Goal: Share content

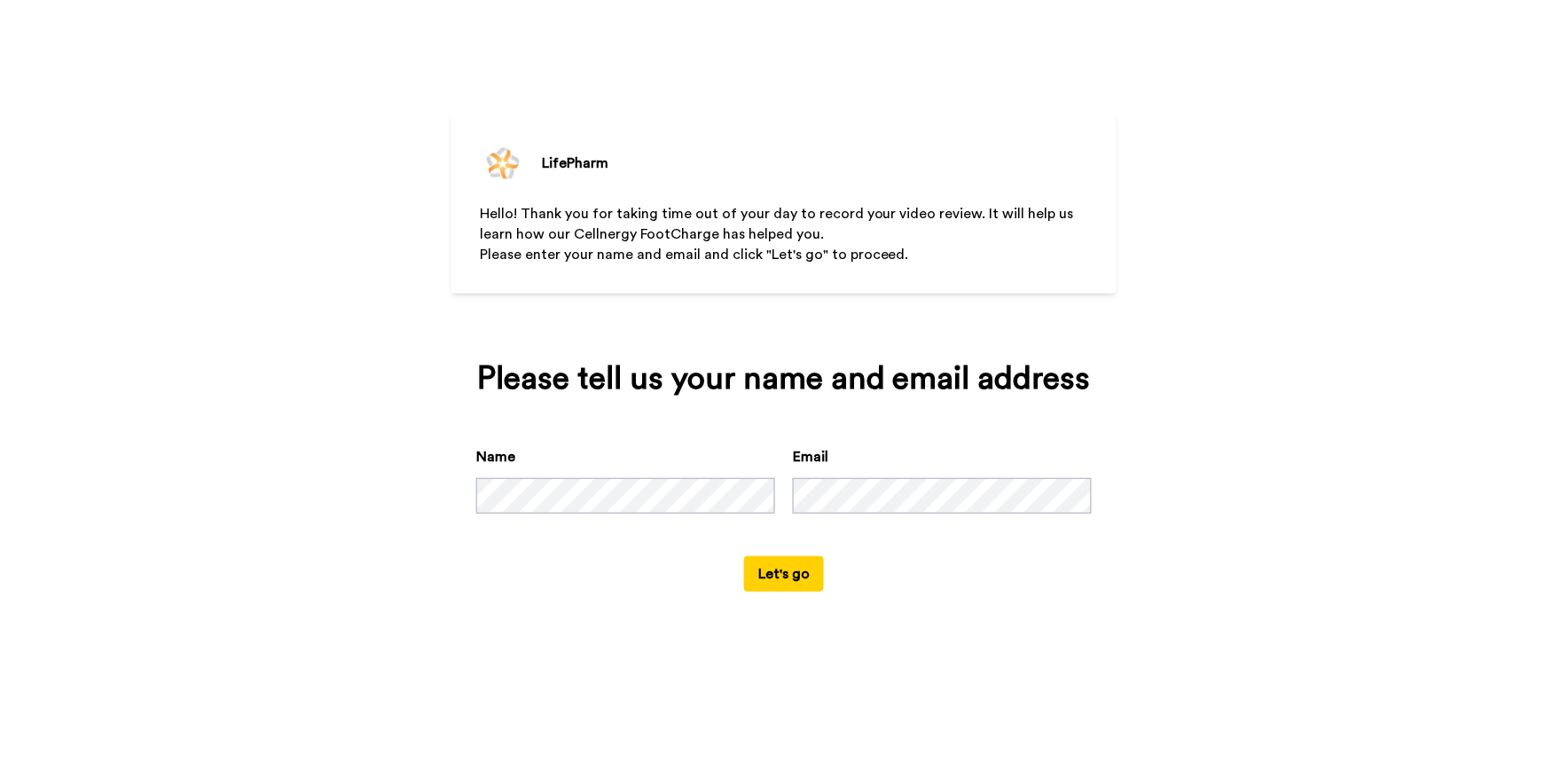
click at [0, 614] on html "LifePharm Hello! Thank you for taking time out of your day to record your video…" at bounding box center [784, 385] width 1568 height 770
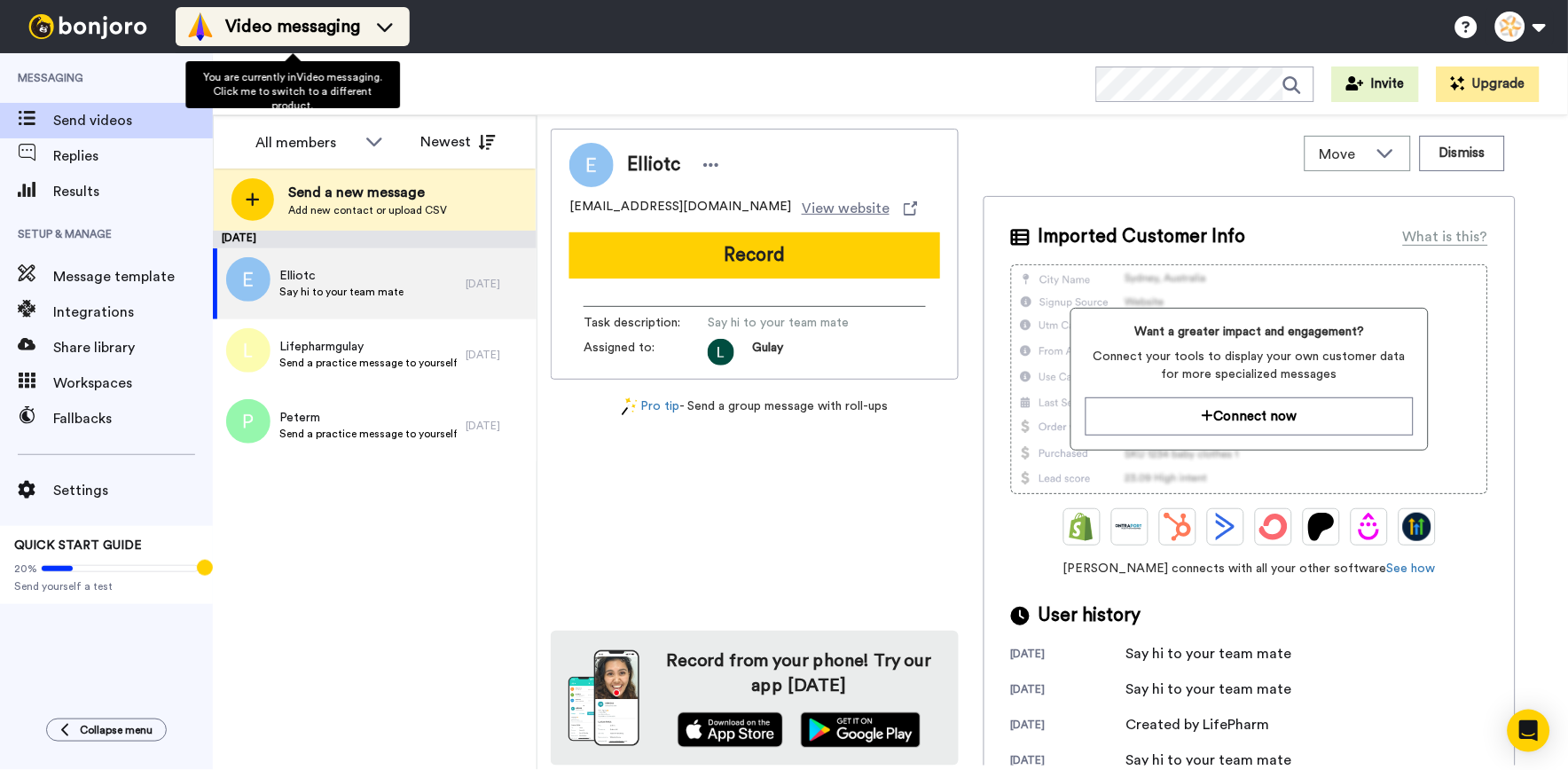
click at [356, 38] on span "Video messaging" at bounding box center [292, 26] width 135 height 24
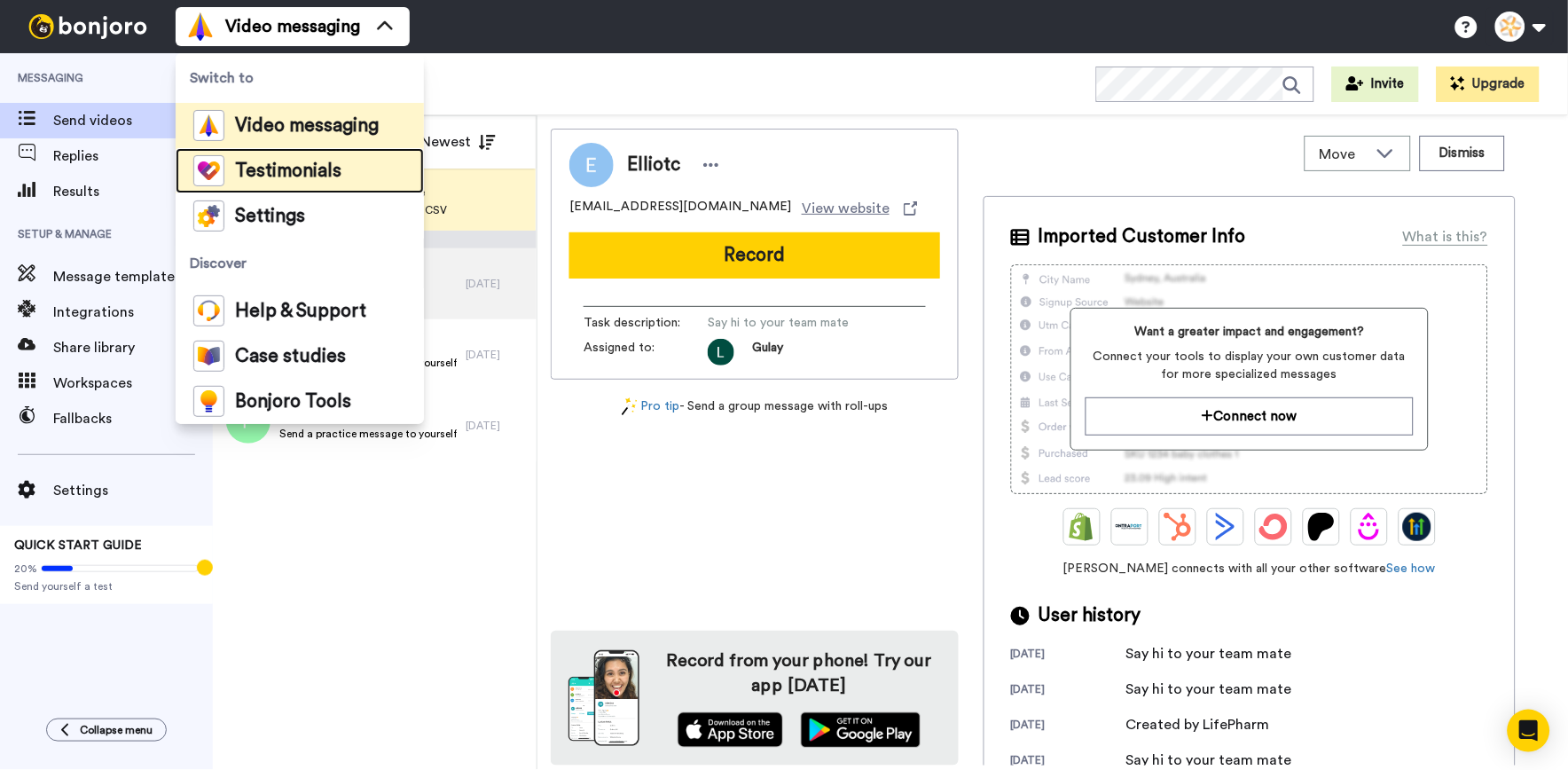
click at [324, 179] on span "Testimonials" at bounding box center [287, 171] width 107 height 18
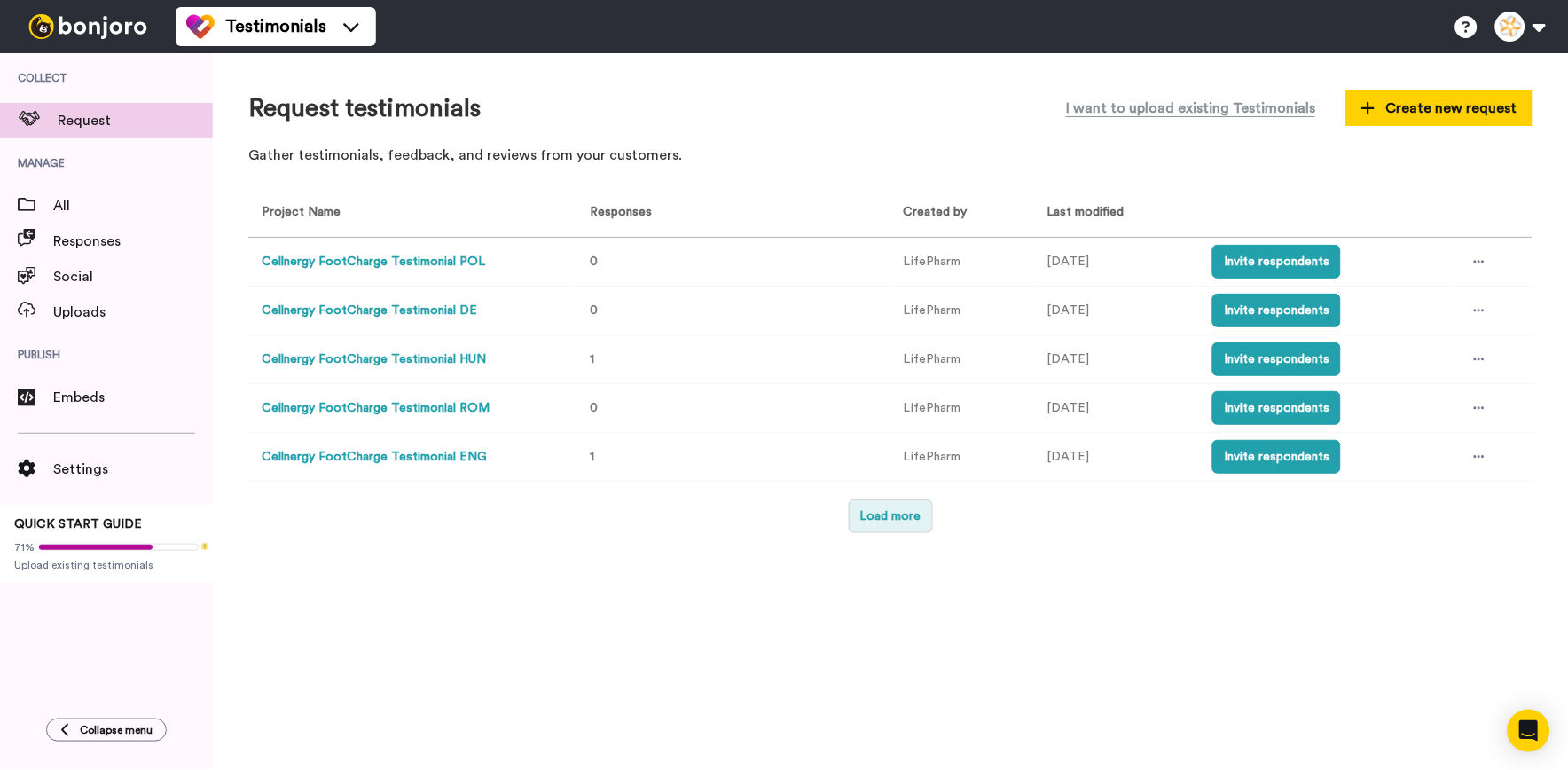
click at [907, 512] on button "Load more" at bounding box center [891, 516] width 84 height 33
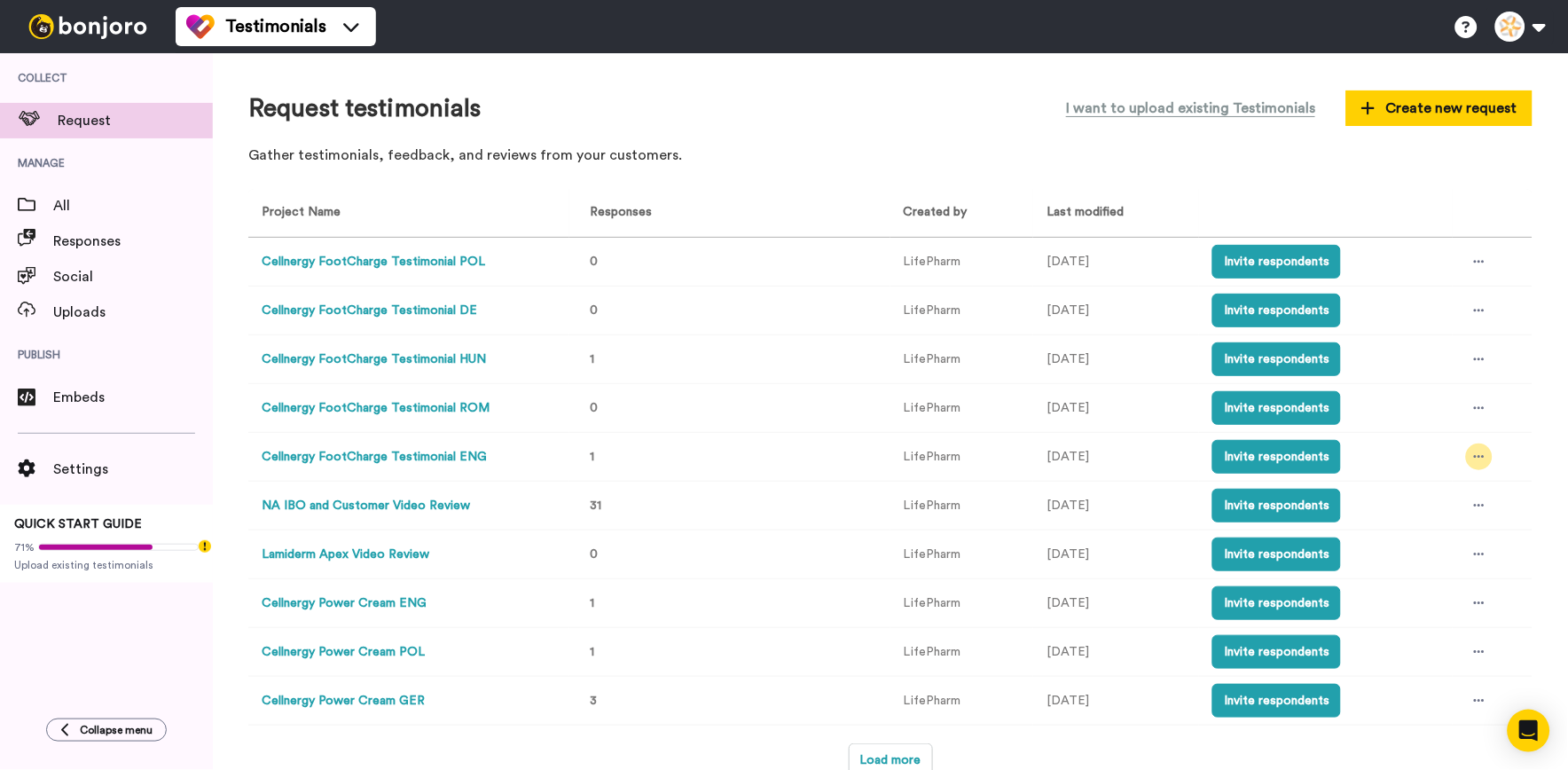
click at [1477, 455] on div at bounding box center [1479, 456] width 26 height 26
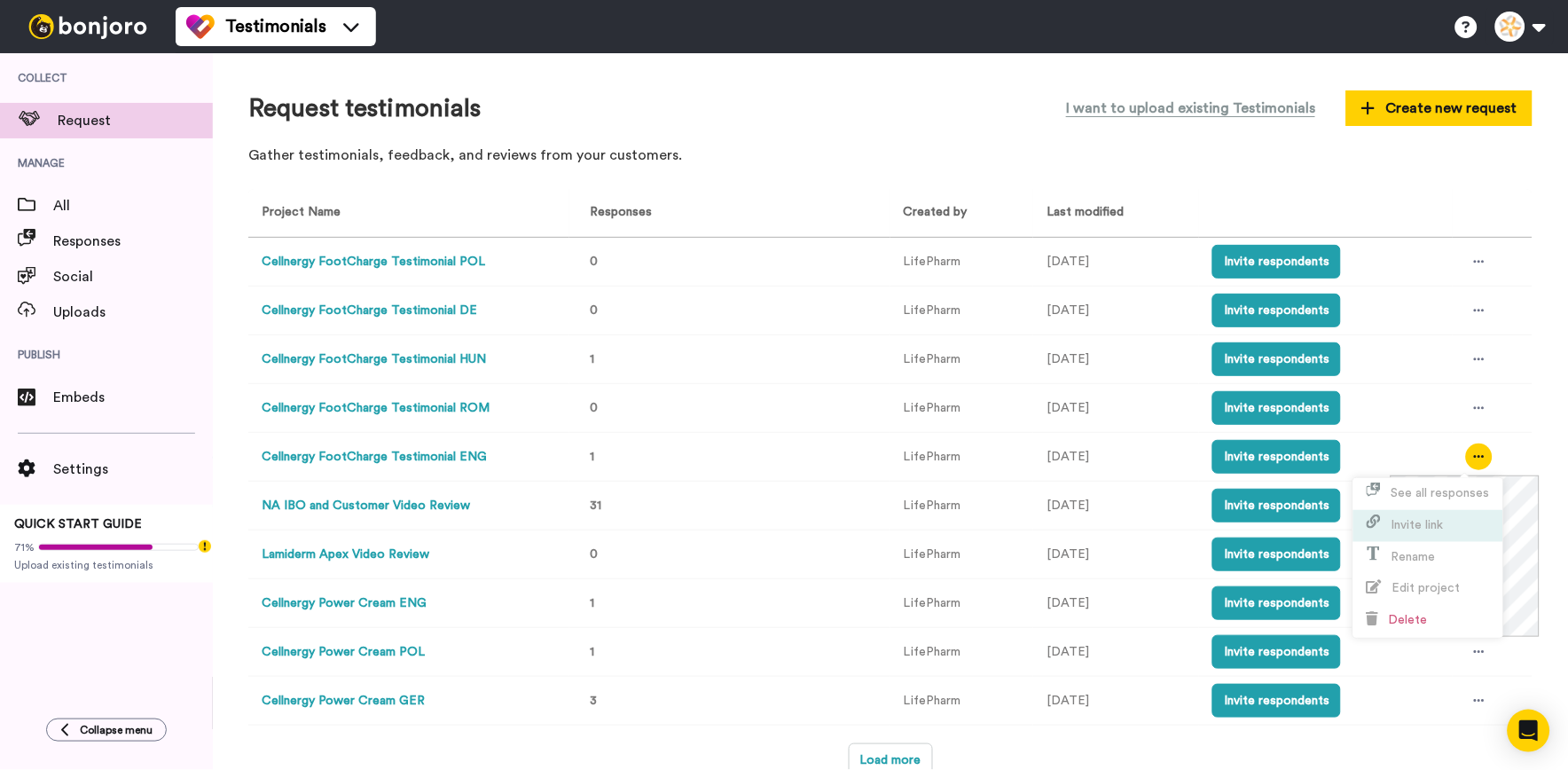
click at [1455, 521] on li "Invite link" at bounding box center [1428, 526] width 150 height 32
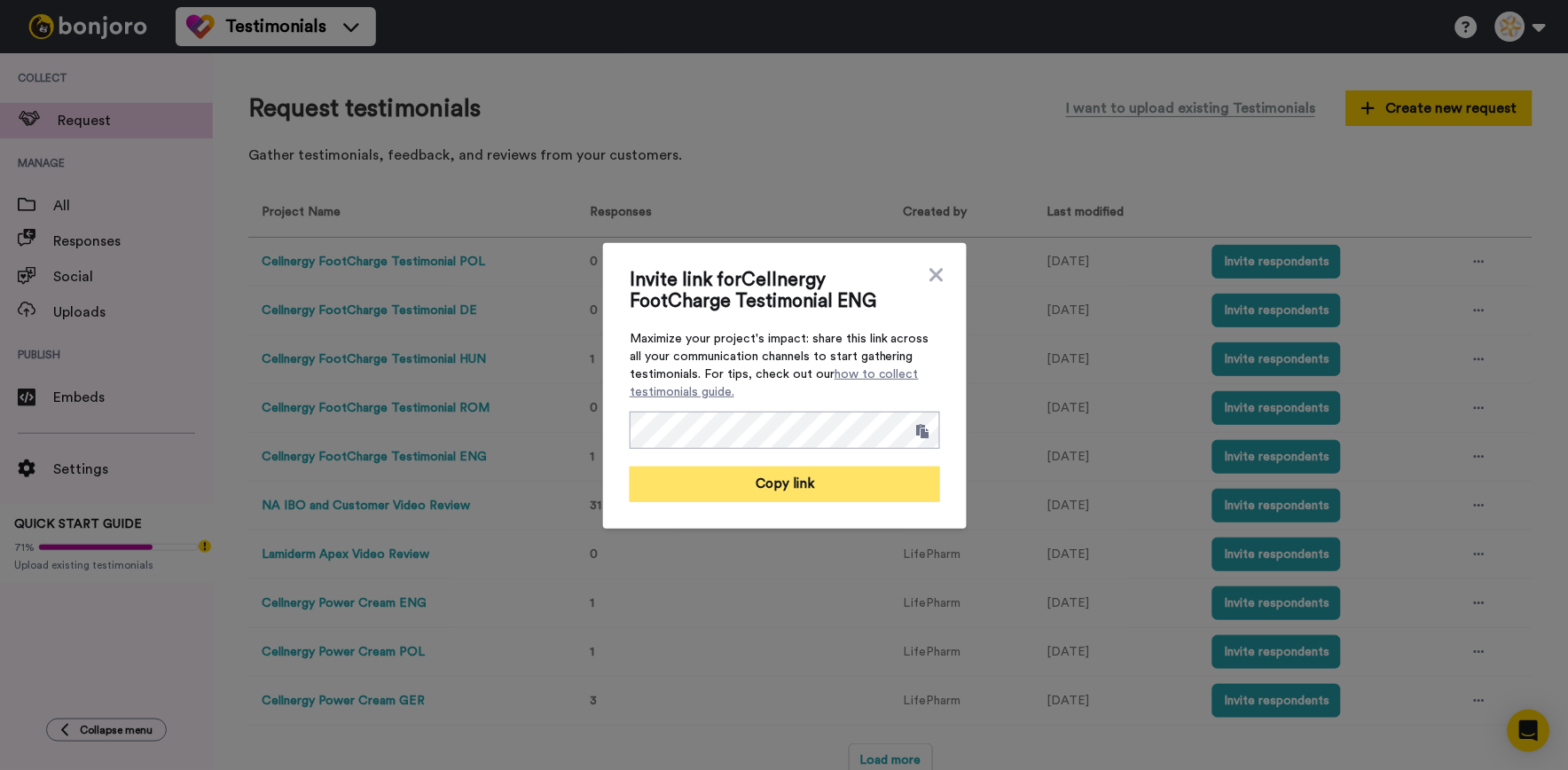
click at [885, 471] on button "Copy link" at bounding box center [785, 484] width 311 height 35
click at [928, 270] on icon at bounding box center [936, 275] width 18 height 21
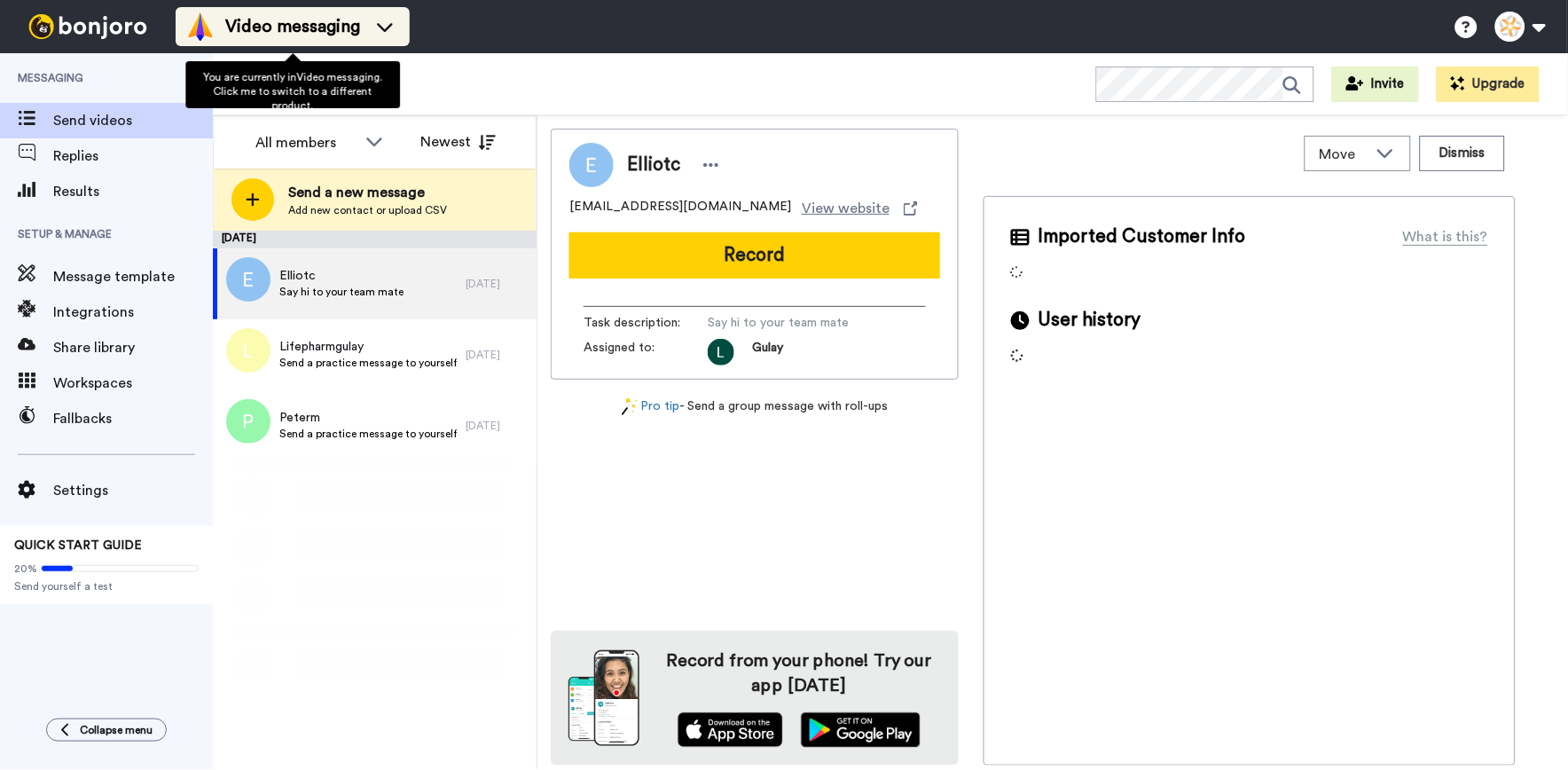
click at [316, 38] on span "Video messaging" at bounding box center [292, 26] width 135 height 24
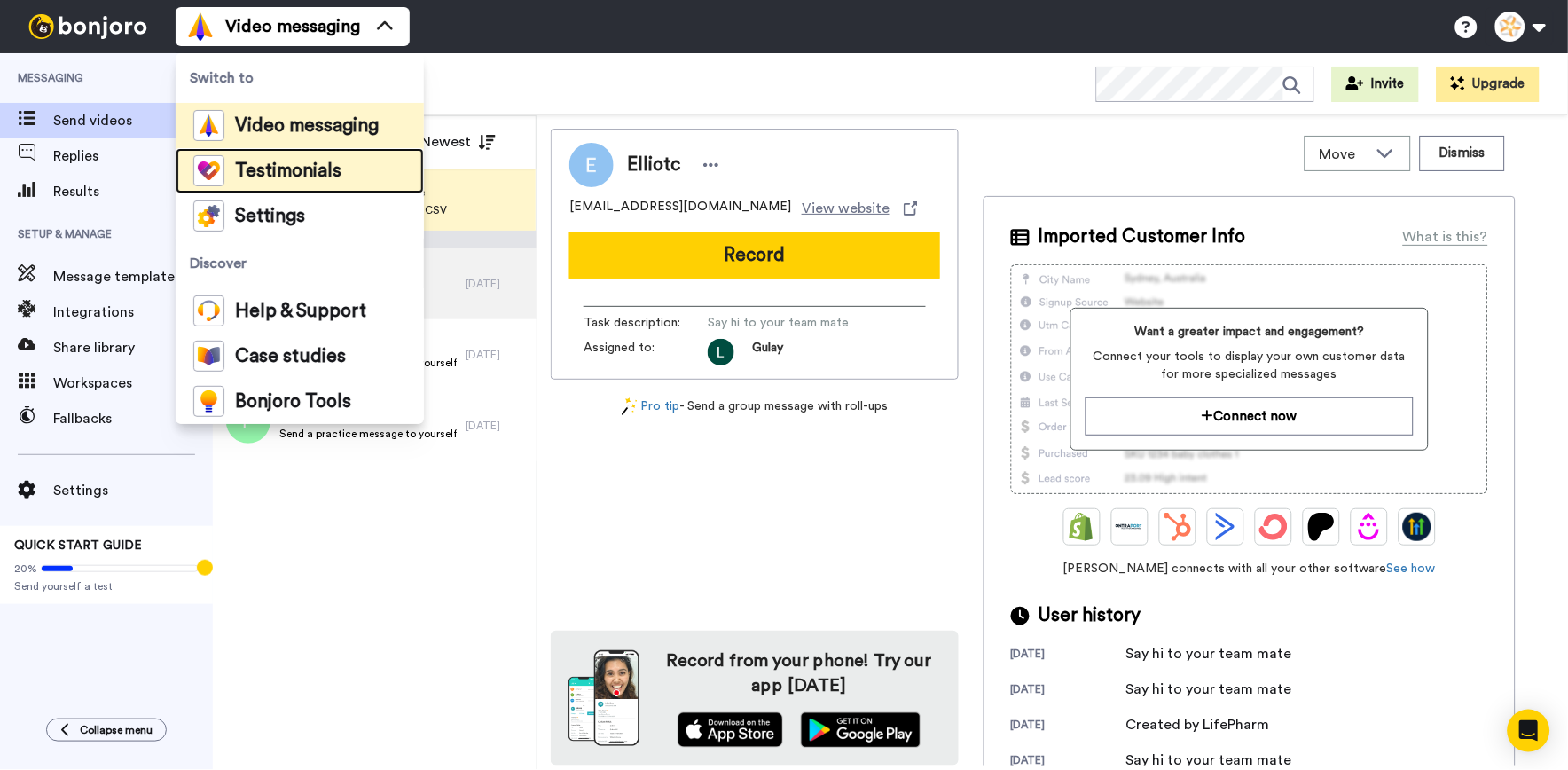
click at [243, 152] on li "Testimonials" at bounding box center [300, 171] width 248 height 45
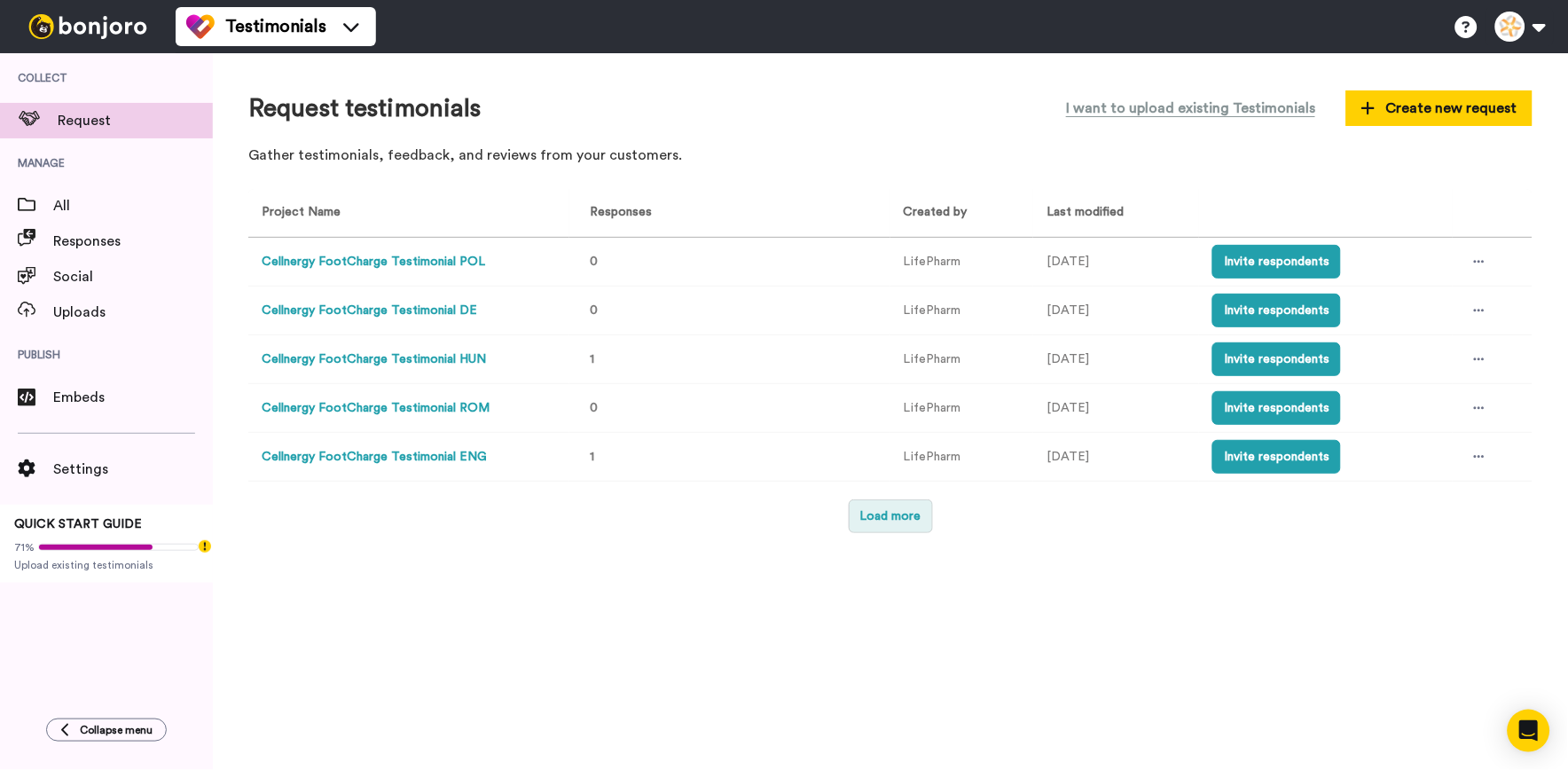
click at [872, 515] on button "Load more" at bounding box center [891, 516] width 84 height 33
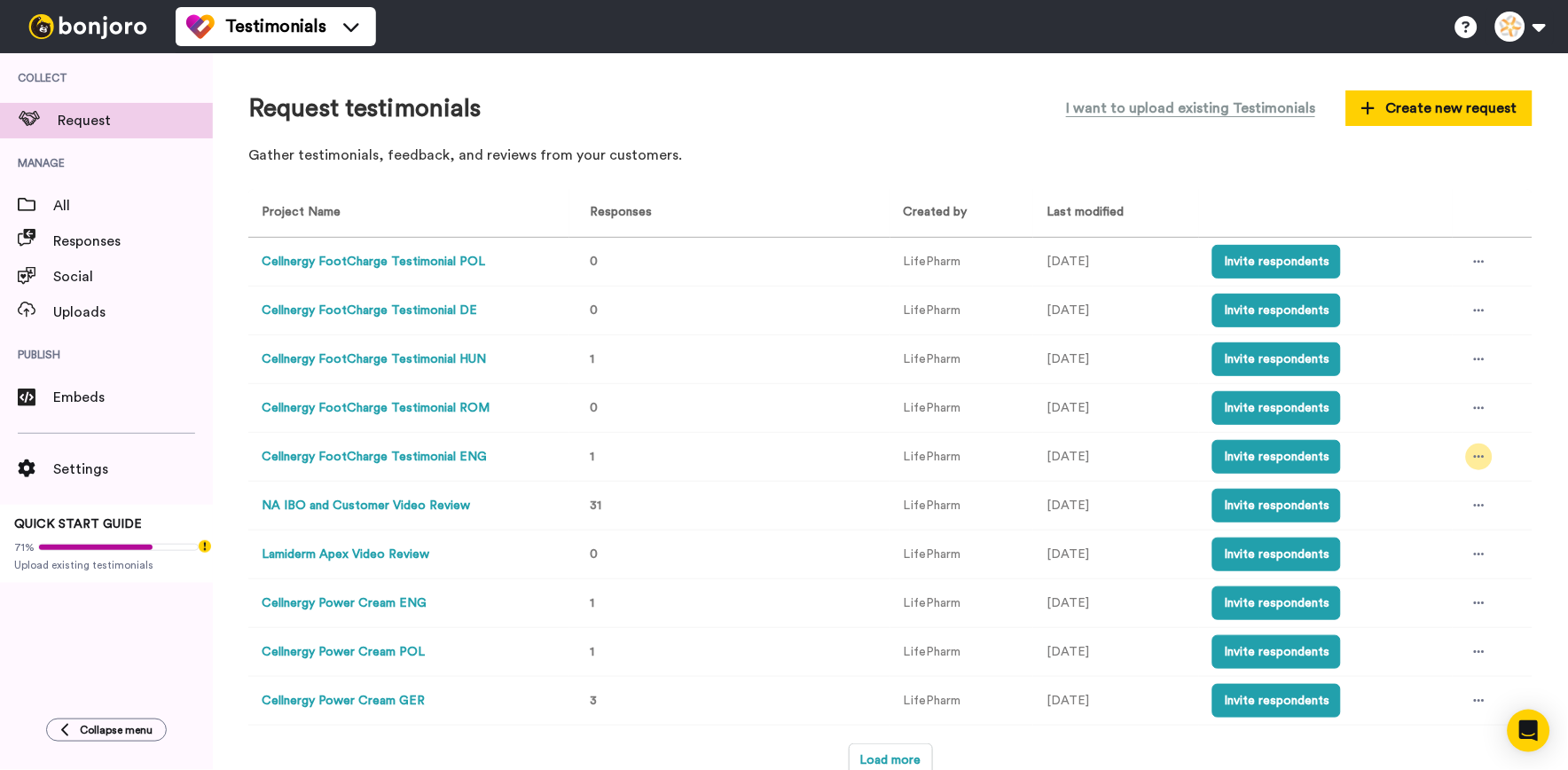
click at [1474, 455] on icon at bounding box center [1479, 456] width 11 height 13
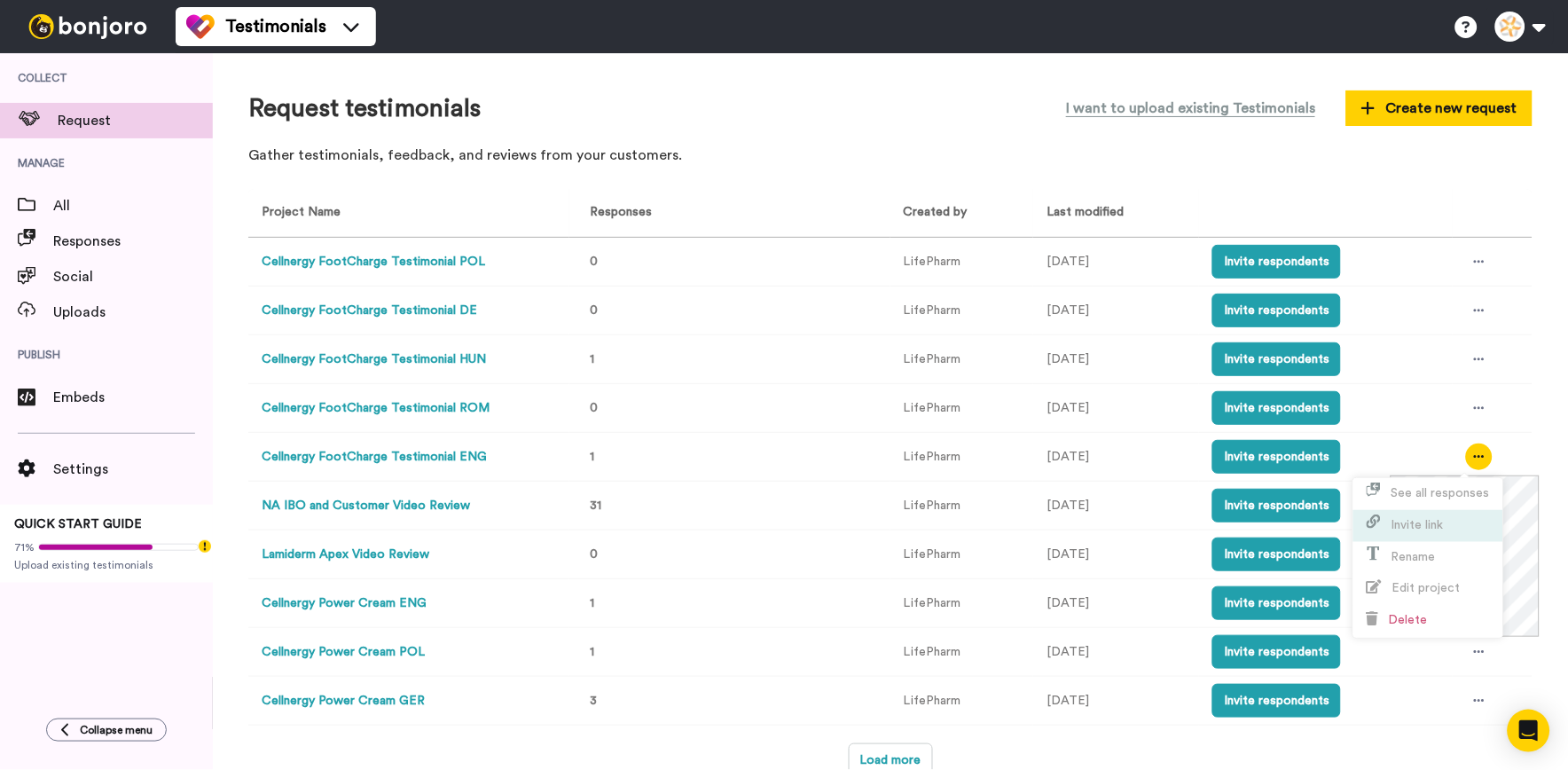
click at [1457, 518] on li "Invite link" at bounding box center [1428, 526] width 150 height 32
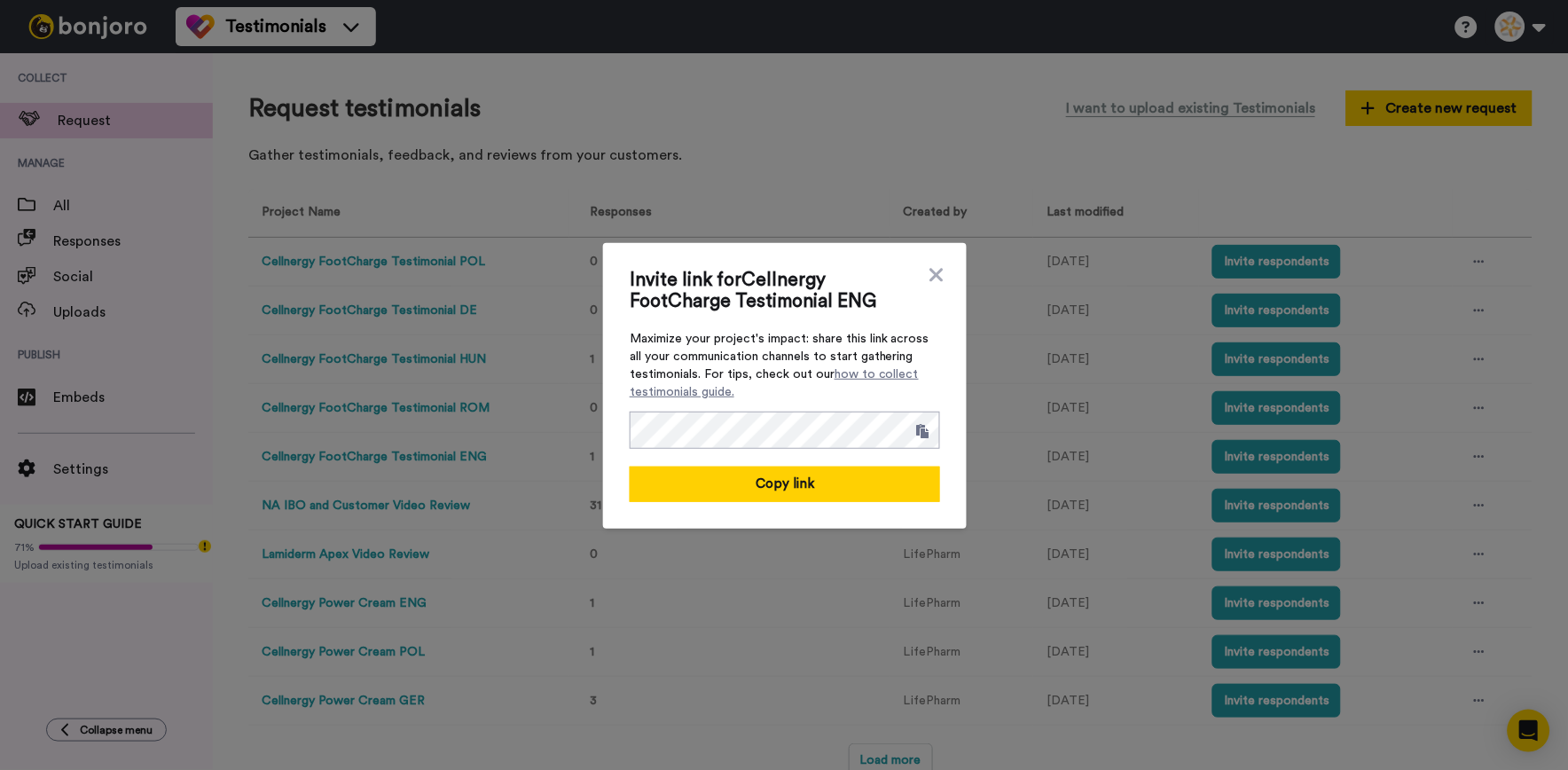
click at [893, 505] on div "Invite link for Cellnergy FootCharge Testimonial ENG Maximize your project's im…" at bounding box center [785, 386] width 364 height 285
click at [866, 498] on button "Copy link" at bounding box center [785, 484] width 311 height 35
click at [944, 276] on div "Invite link for Cellnergy FootCharge Testimonial ENG Maximize your project's im…" at bounding box center [785, 386] width 364 height 285
click at [936, 279] on icon at bounding box center [936, 275] width 18 height 21
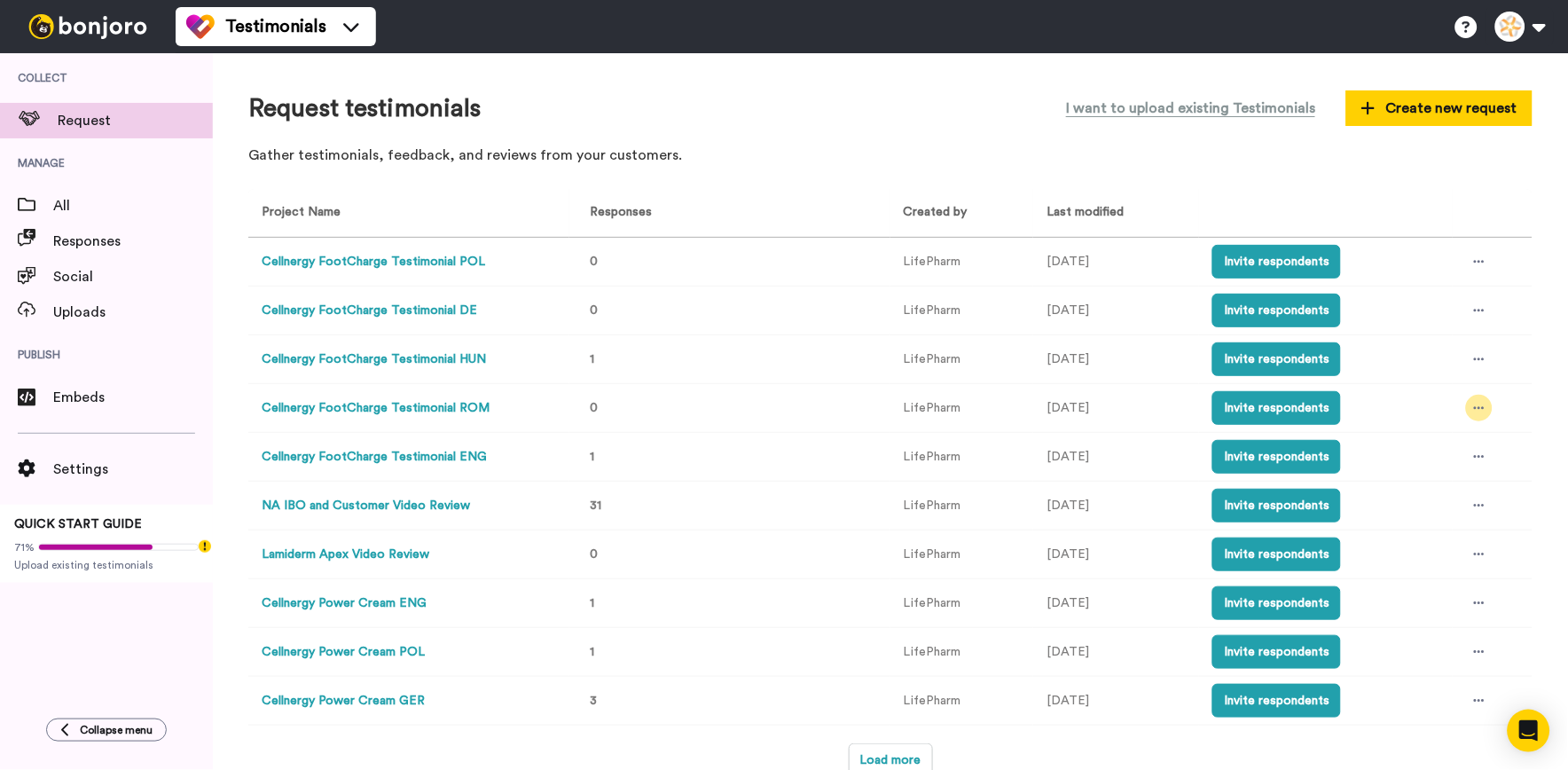
click at [1466, 402] on div at bounding box center [1479, 407] width 26 height 26
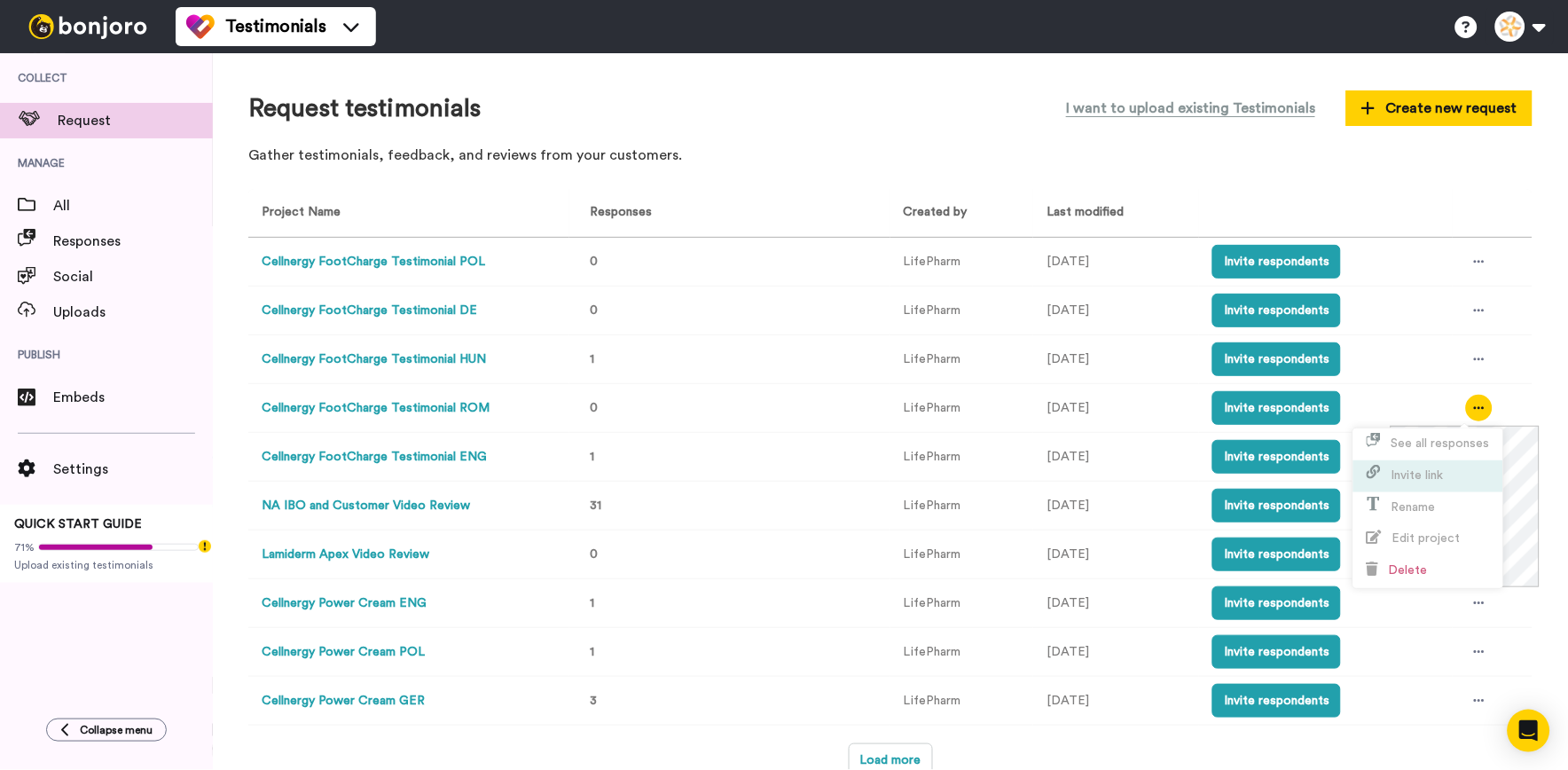
click at [1447, 476] on li "Invite link" at bounding box center [1428, 476] width 150 height 32
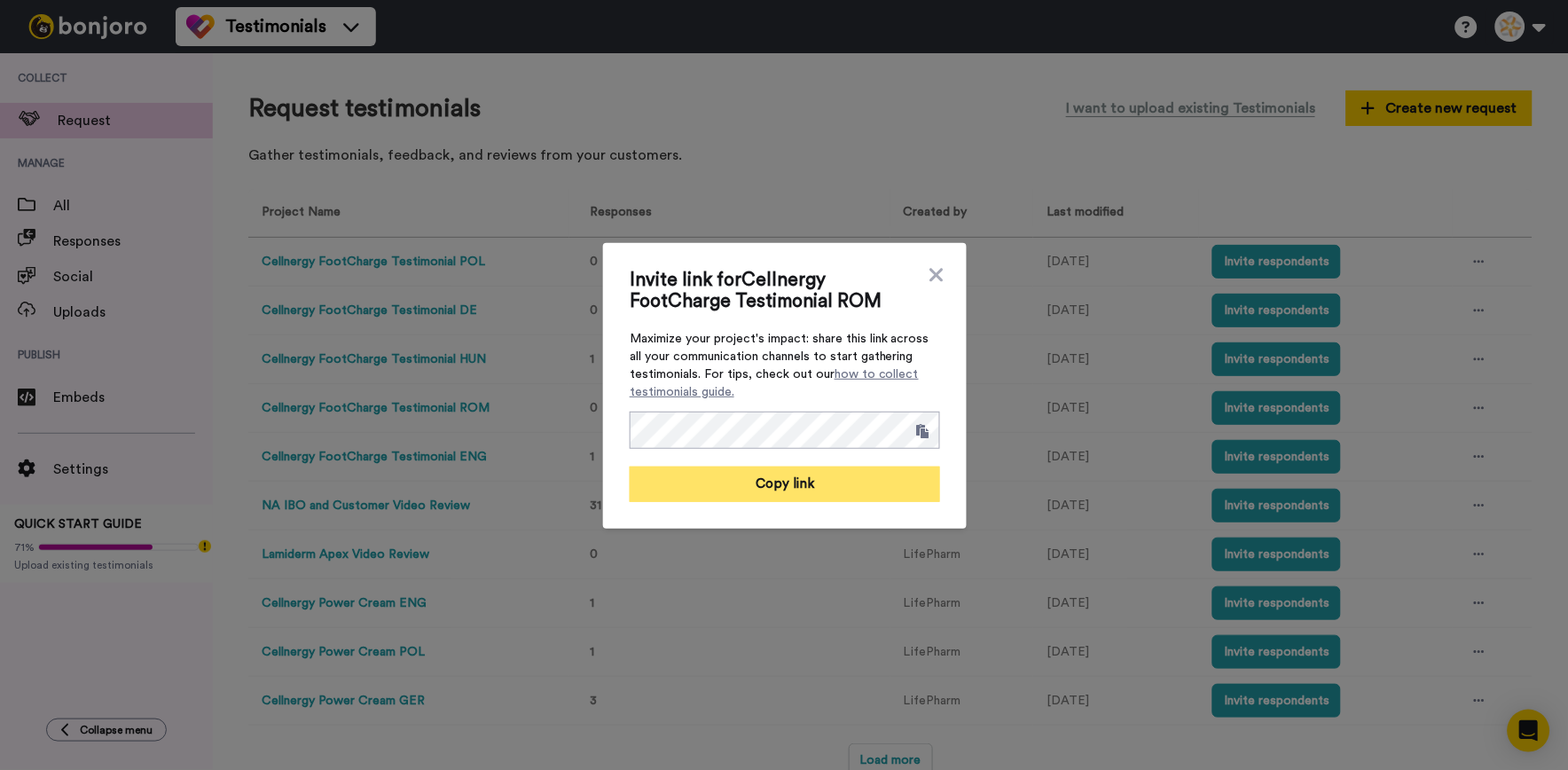
click at [846, 488] on button "Copy link" at bounding box center [785, 484] width 311 height 35
click at [930, 279] on icon at bounding box center [936, 275] width 14 height 14
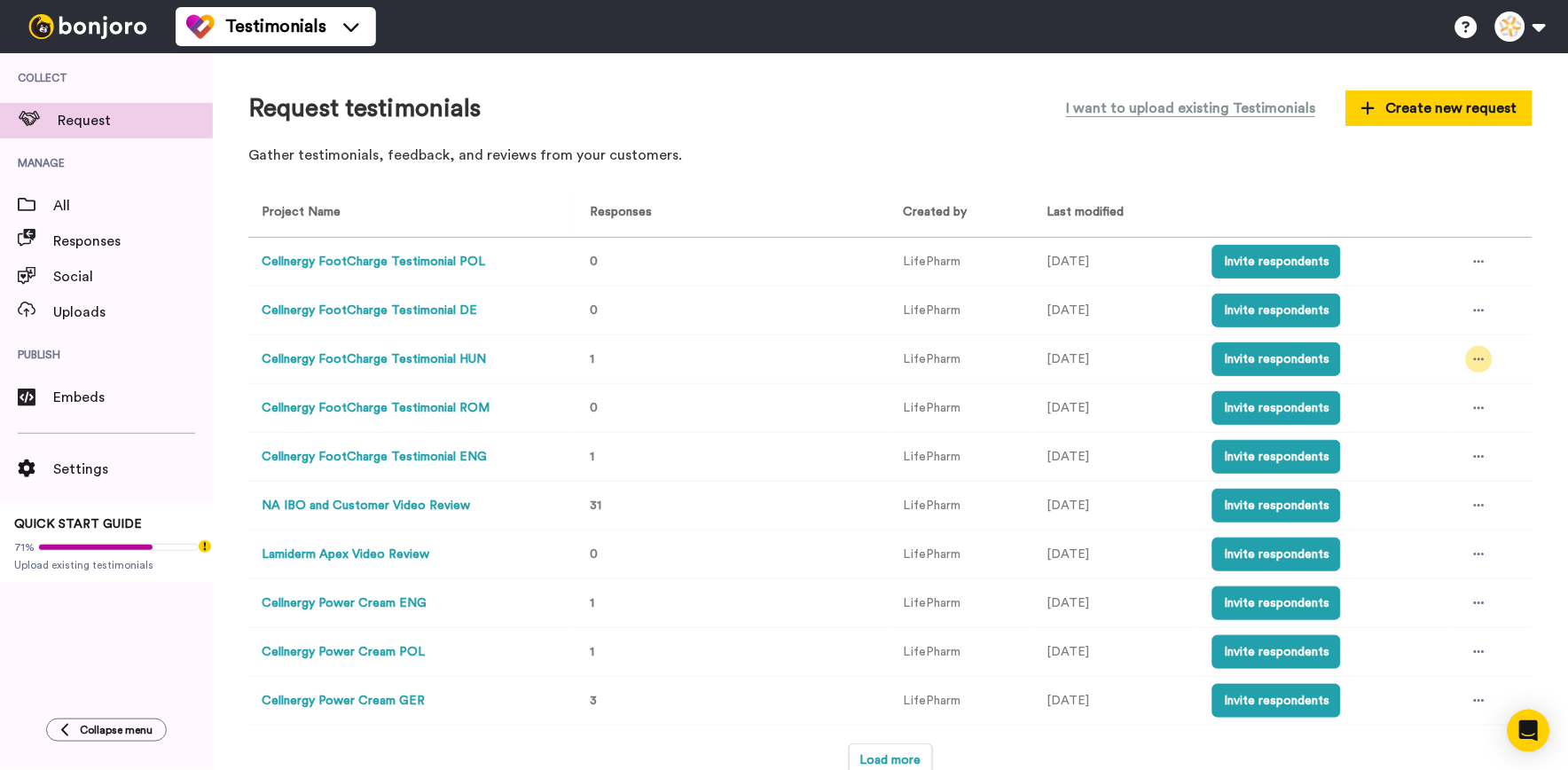
click at [1476, 358] on div at bounding box center [1479, 359] width 26 height 26
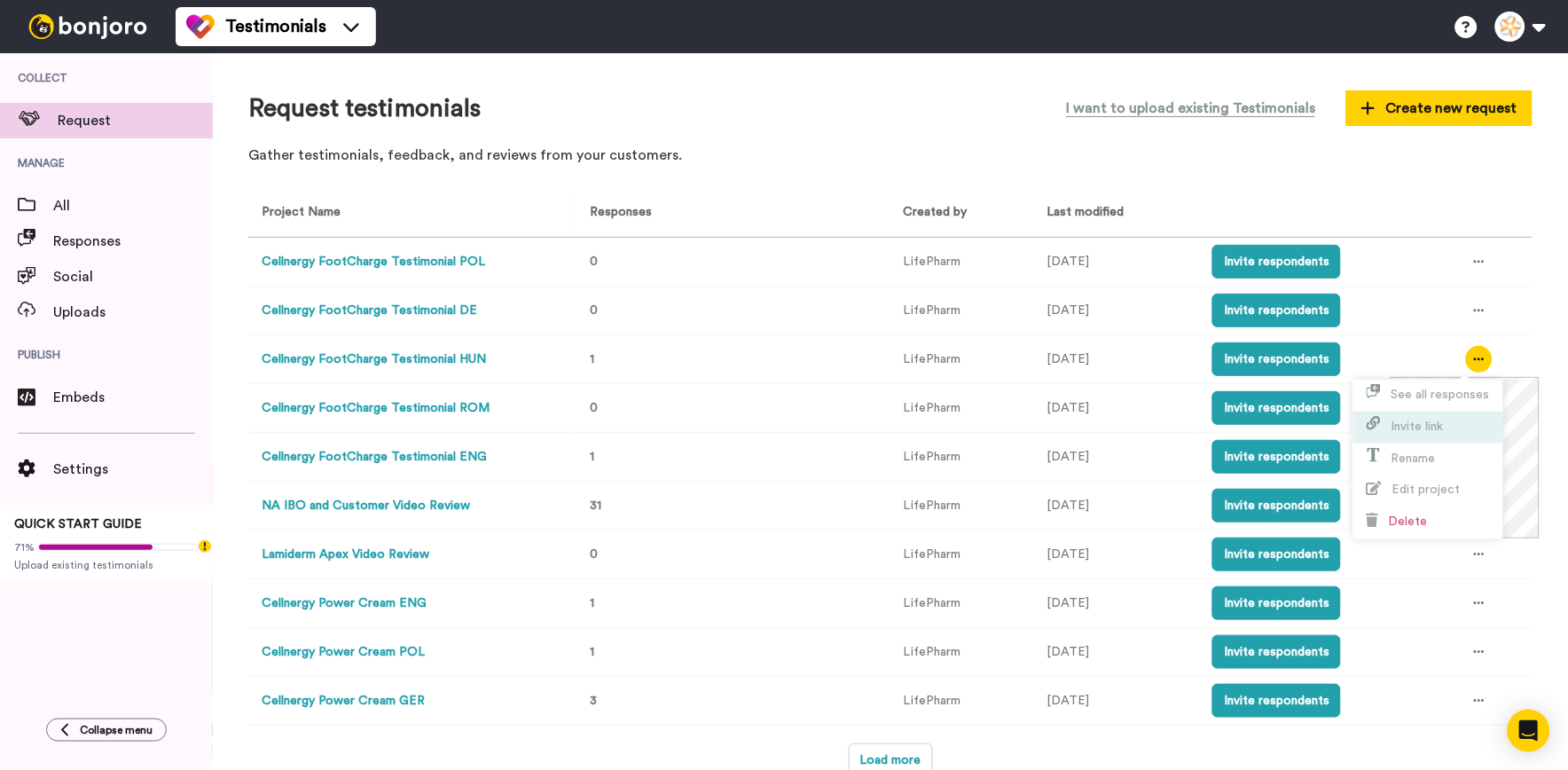
click at [1459, 424] on li "Invite link" at bounding box center [1428, 427] width 150 height 32
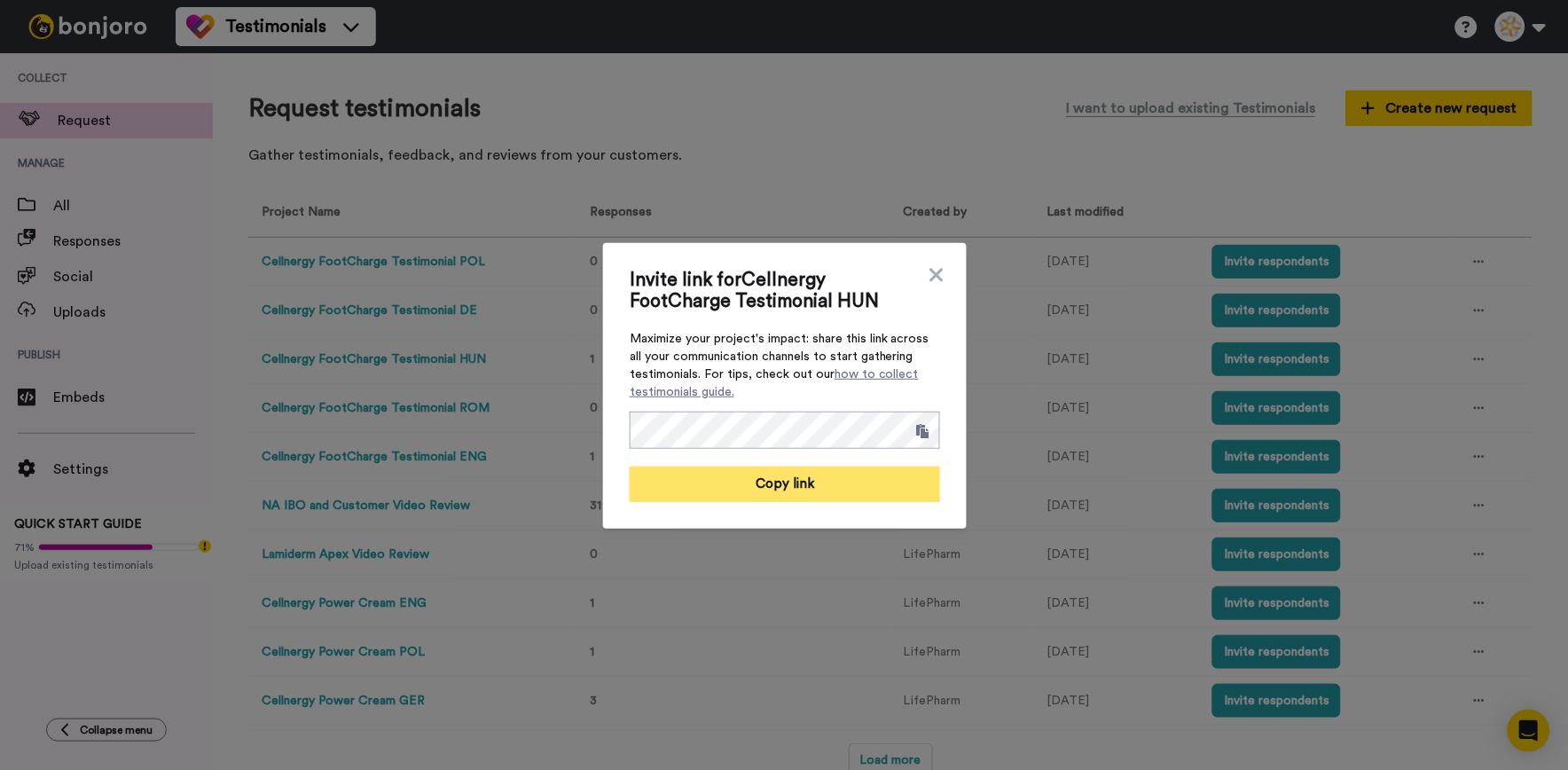
click at [800, 480] on button "Copy link" at bounding box center [785, 484] width 311 height 35
click at [930, 275] on icon at bounding box center [936, 275] width 14 height 14
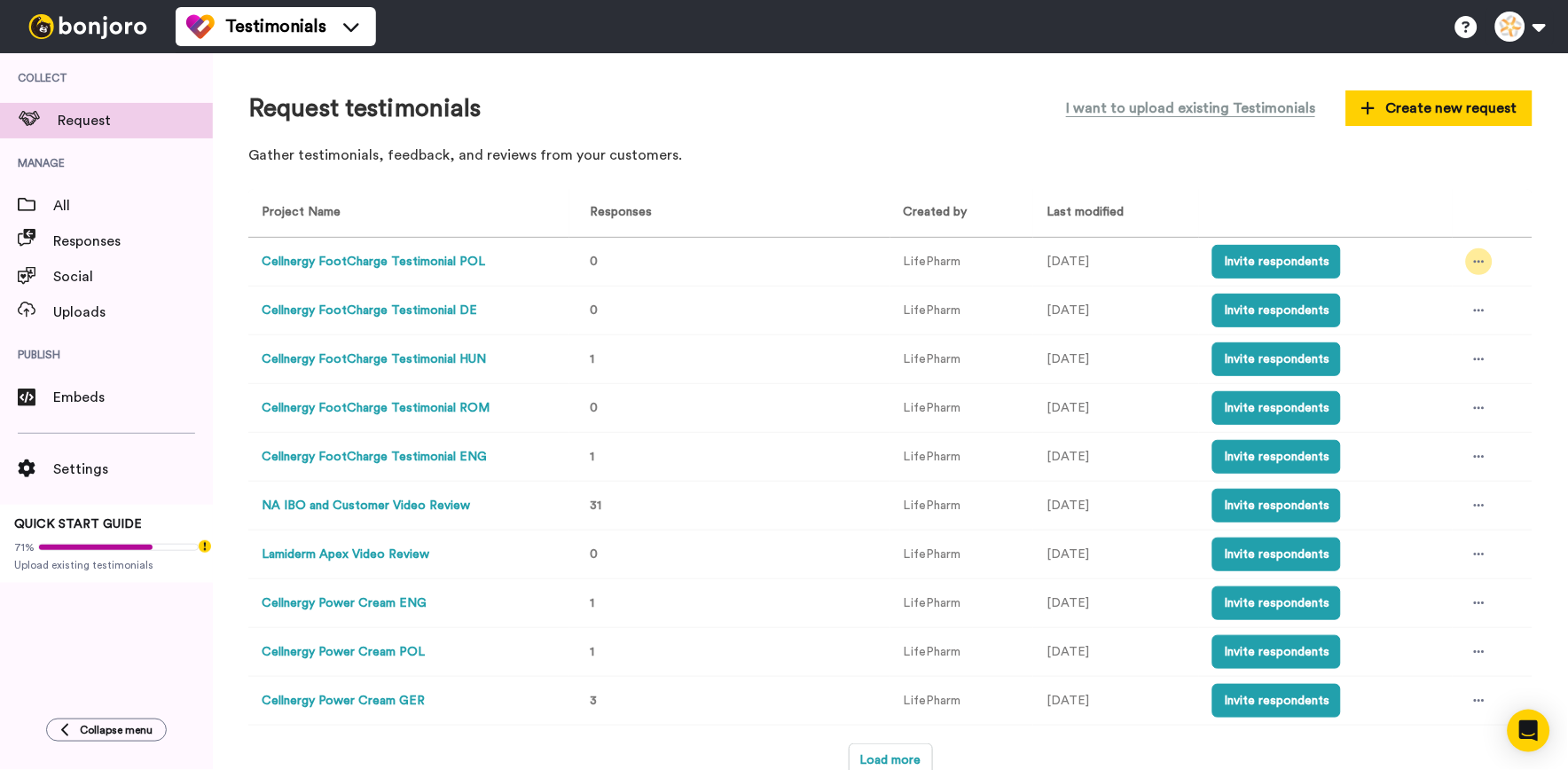
click at [1466, 254] on div at bounding box center [1479, 261] width 26 height 26
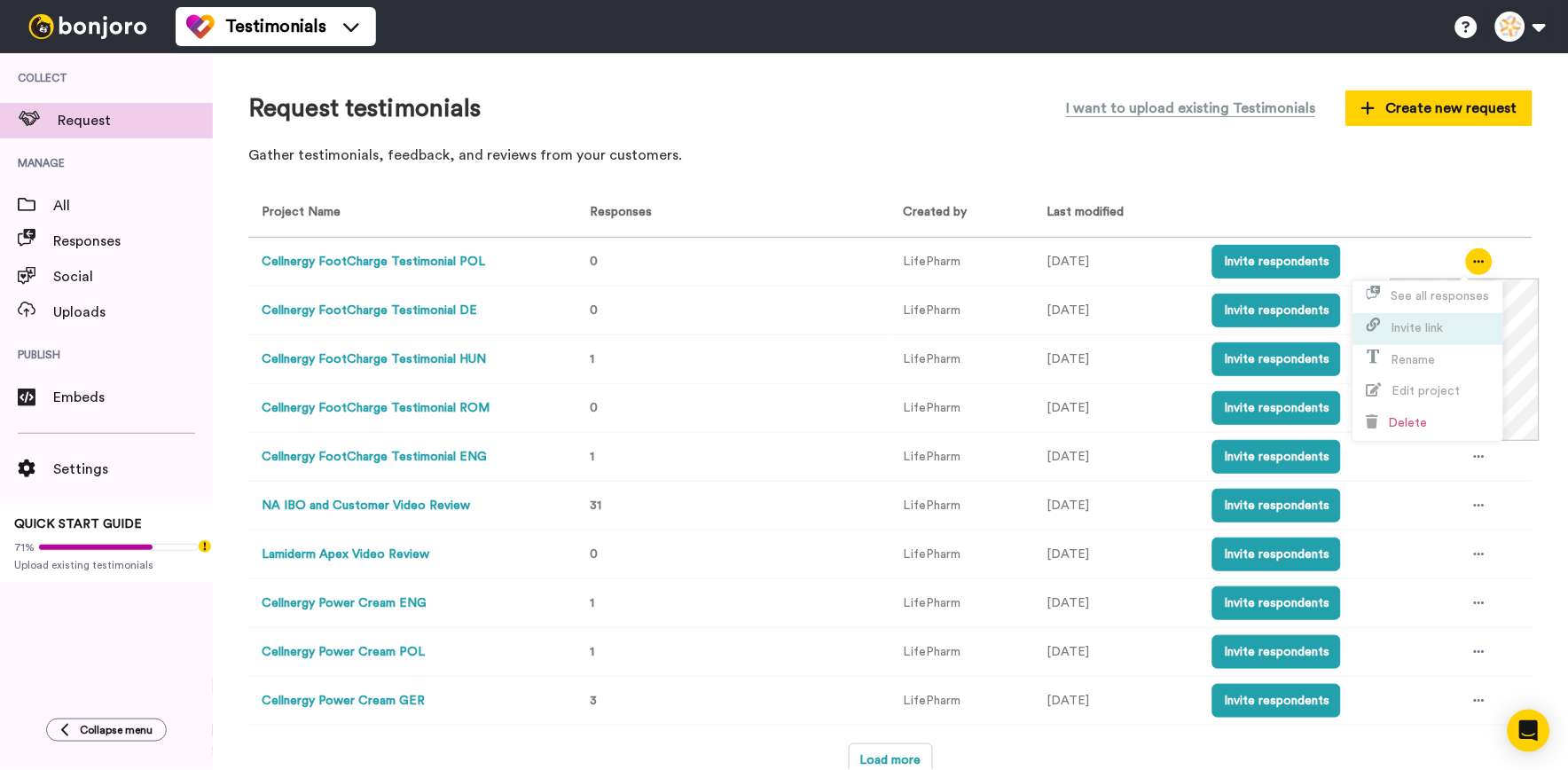
click at [1415, 318] on li "Invite link" at bounding box center [1428, 328] width 150 height 32
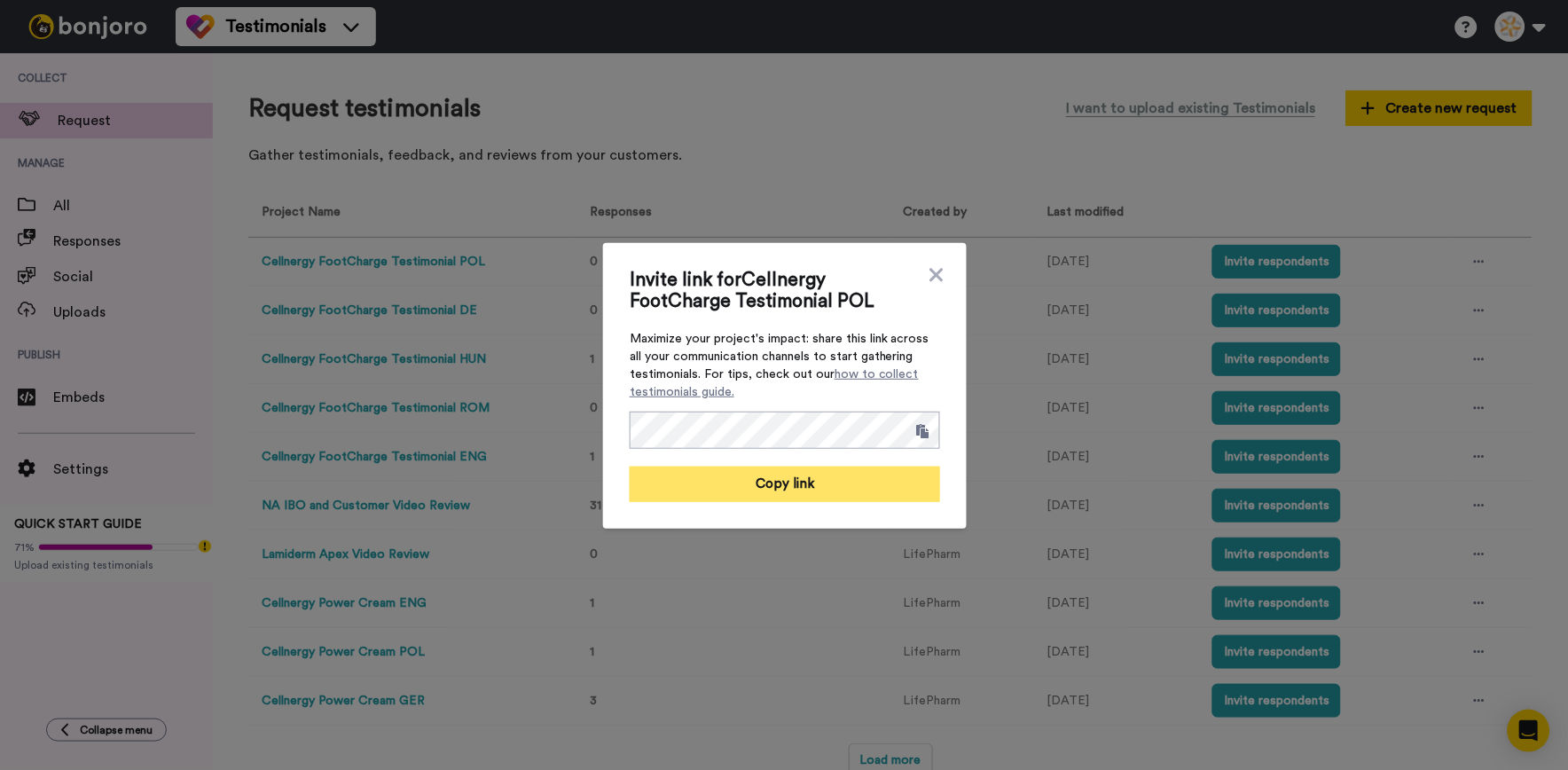
click at [905, 492] on button "Copy link" at bounding box center [785, 484] width 311 height 35
click at [932, 277] on icon at bounding box center [936, 275] width 14 height 14
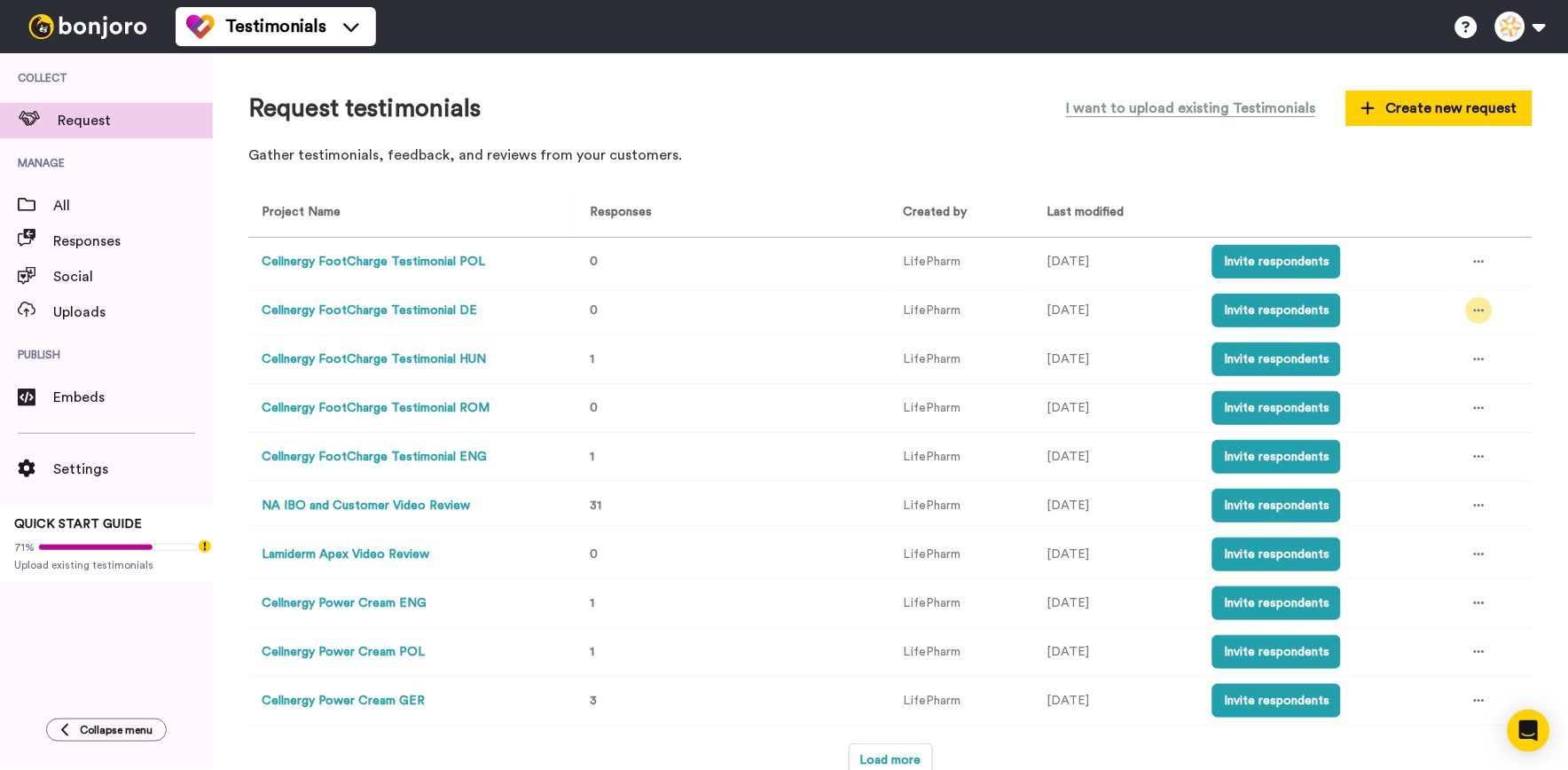
click at [1474, 311] on icon at bounding box center [1479, 311] width 11 height 3
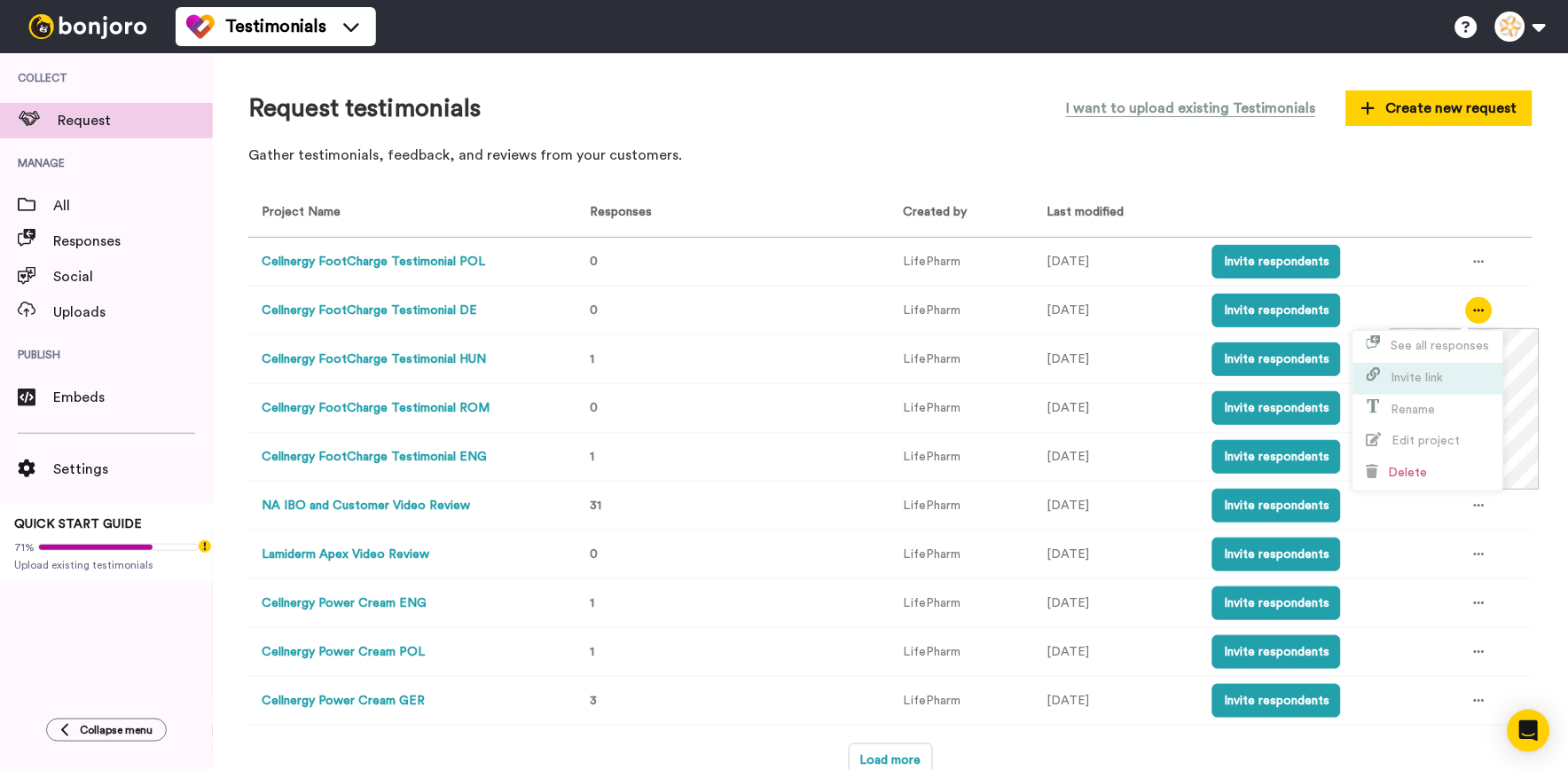
click at [1455, 373] on li "Invite link" at bounding box center [1428, 378] width 150 height 32
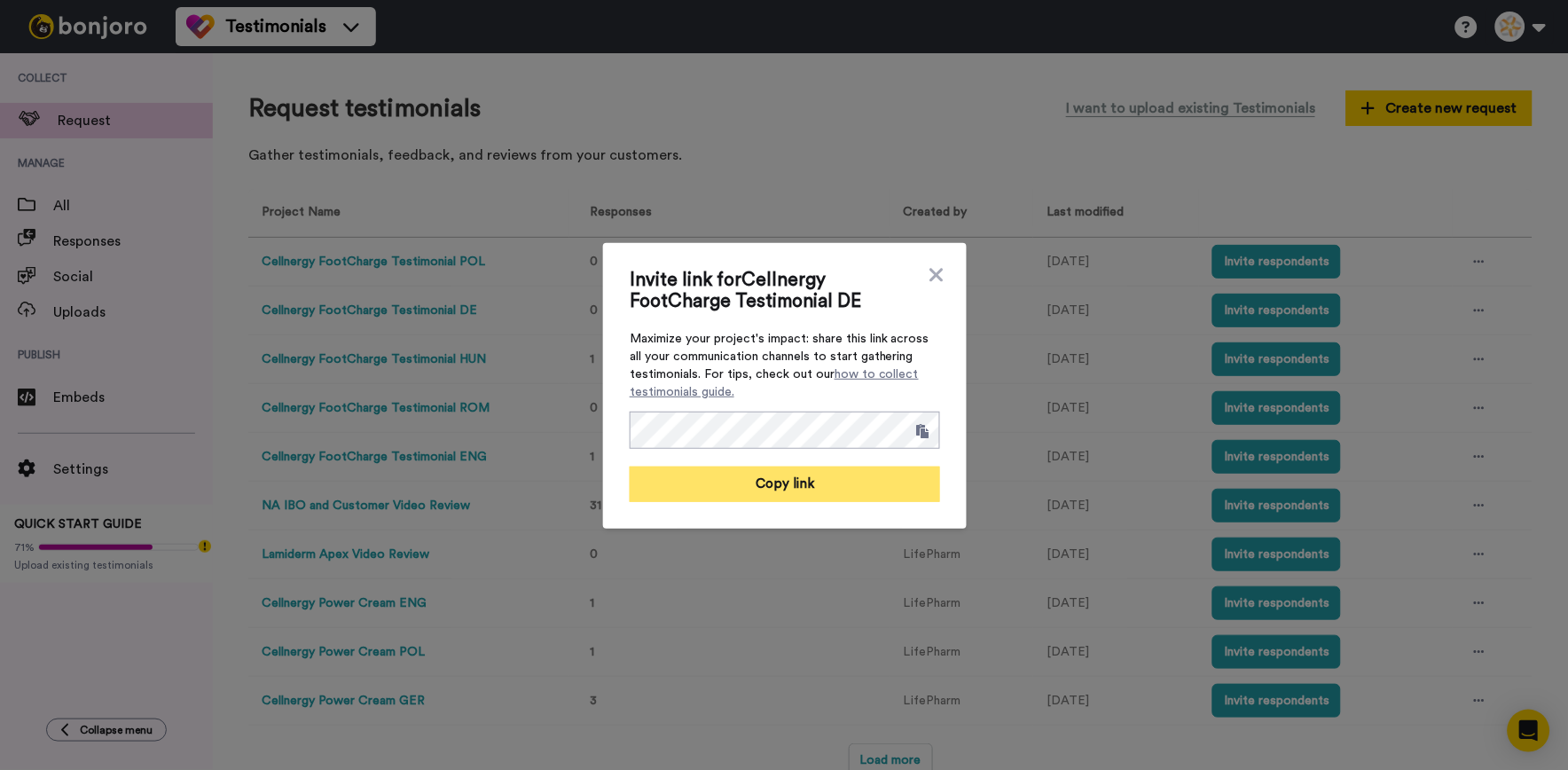
click at [899, 485] on button "Copy link" at bounding box center [785, 484] width 311 height 35
click at [930, 277] on icon at bounding box center [936, 275] width 14 height 14
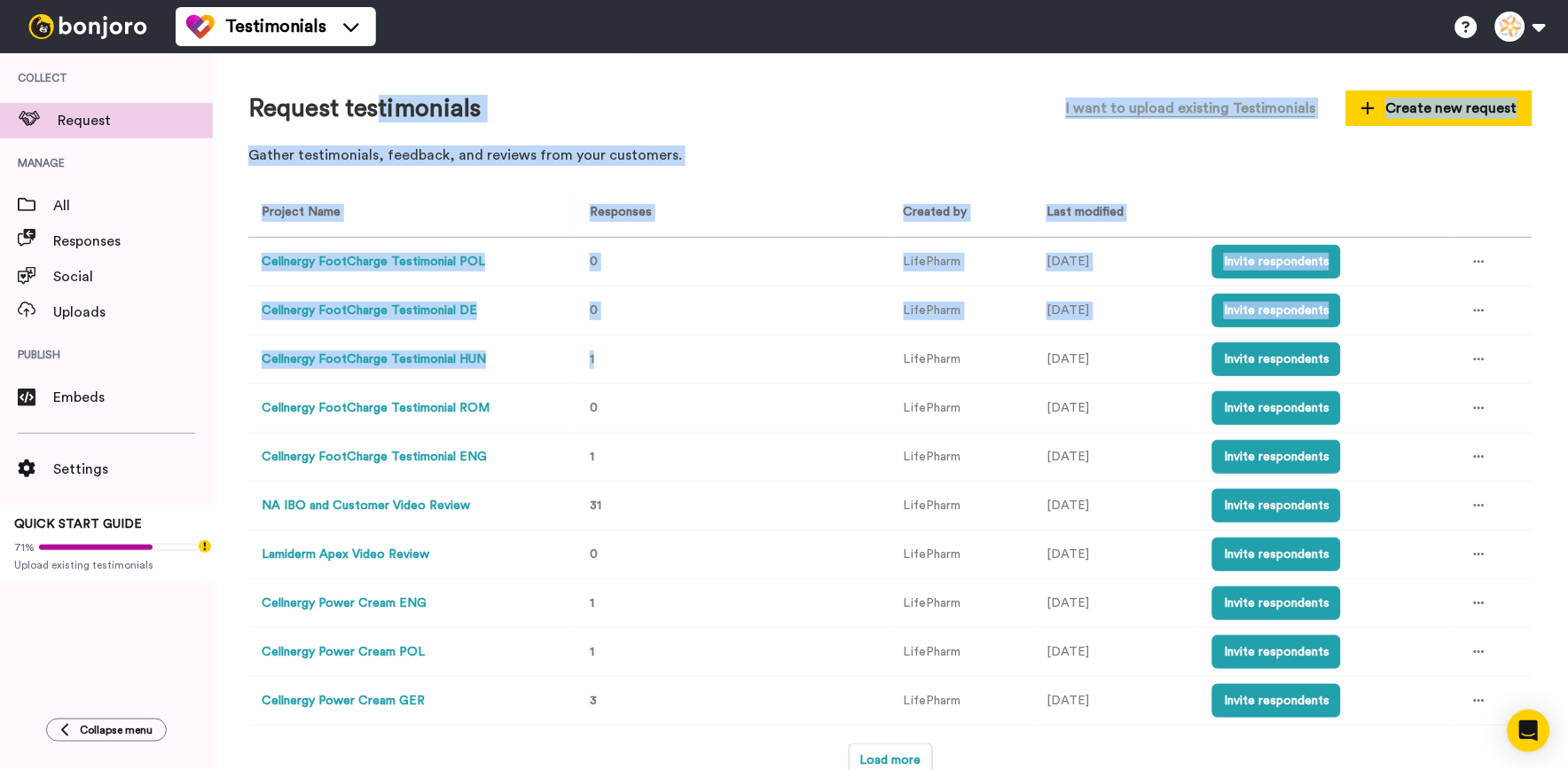
drag, startPoint x: 618, startPoint y: 339, endPoint x: 375, endPoint y: 112, distance: 332.5
click at [375, 112] on div "Request testimonials I want to upload existing Testimonials Create new request …" at bounding box center [891, 411] width 1355 height 717
drag, startPoint x: 375, startPoint y: 112, endPoint x: 370, endPoint y: 168, distance: 56.2
click at [370, 168] on div "Request testimonials I want to upload existing Testimonials Create new request …" at bounding box center [891, 132] width 1285 height 86
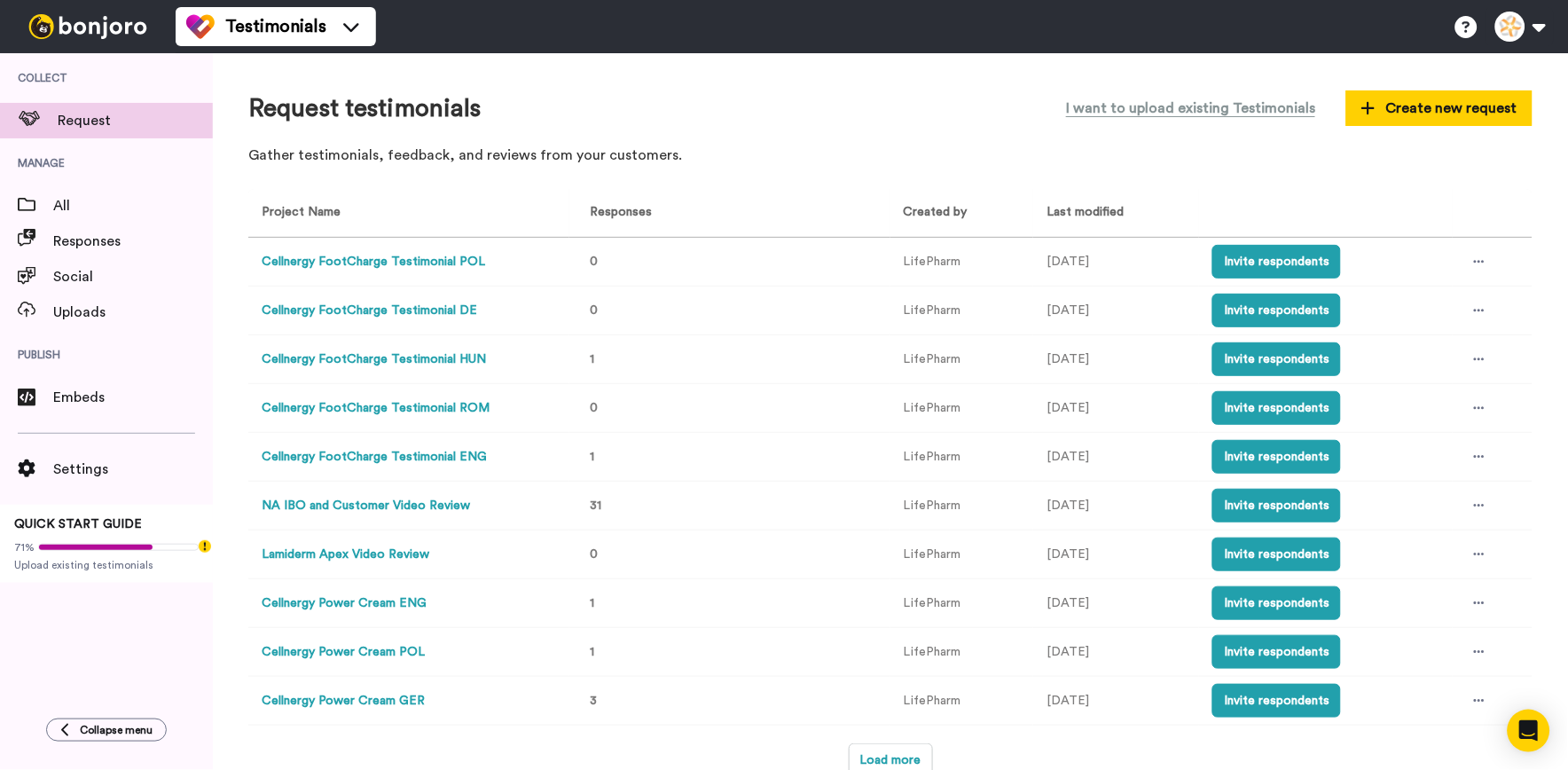
click at [473, 462] on button "Cellnergy FootCharge Testimonial ENG" at bounding box center [374, 456] width 225 height 19
